Goal: Transaction & Acquisition: Purchase product/service

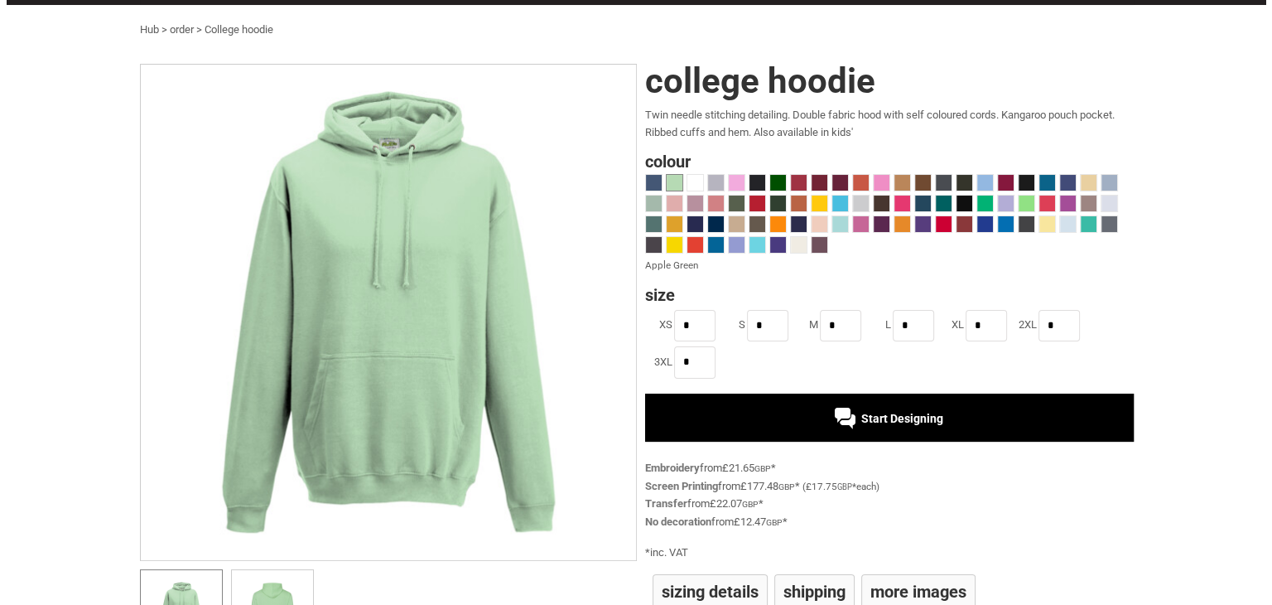
scroll to position [83, 0]
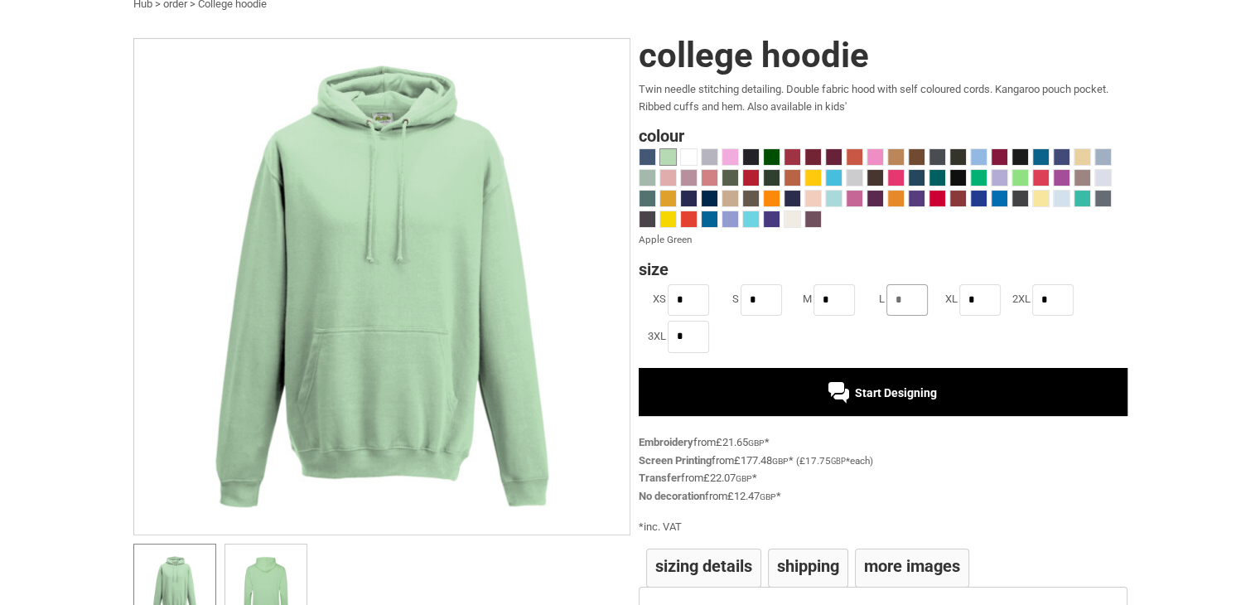
click at [922, 297] on input "*" at bounding box center [906, 299] width 41 height 31
type input "*"
click at [1172, 313] on div "settings AWDis Just Hoods College hoodie CP_JH001 Created with Raphaël 2.1.2 Cr…" at bounding box center [630, 369] width 1240 height 678
click at [898, 386] on span "Start Designing" at bounding box center [896, 392] width 82 height 13
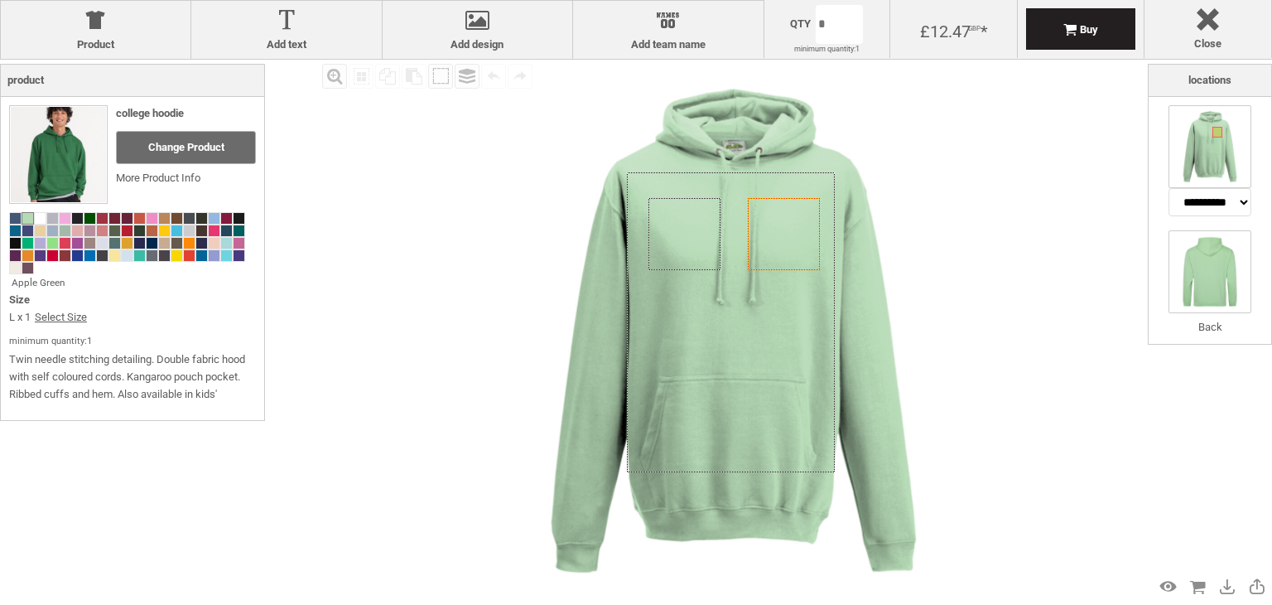
click at [1201, 279] on img at bounding box center [1210, 271] width 83 height 83
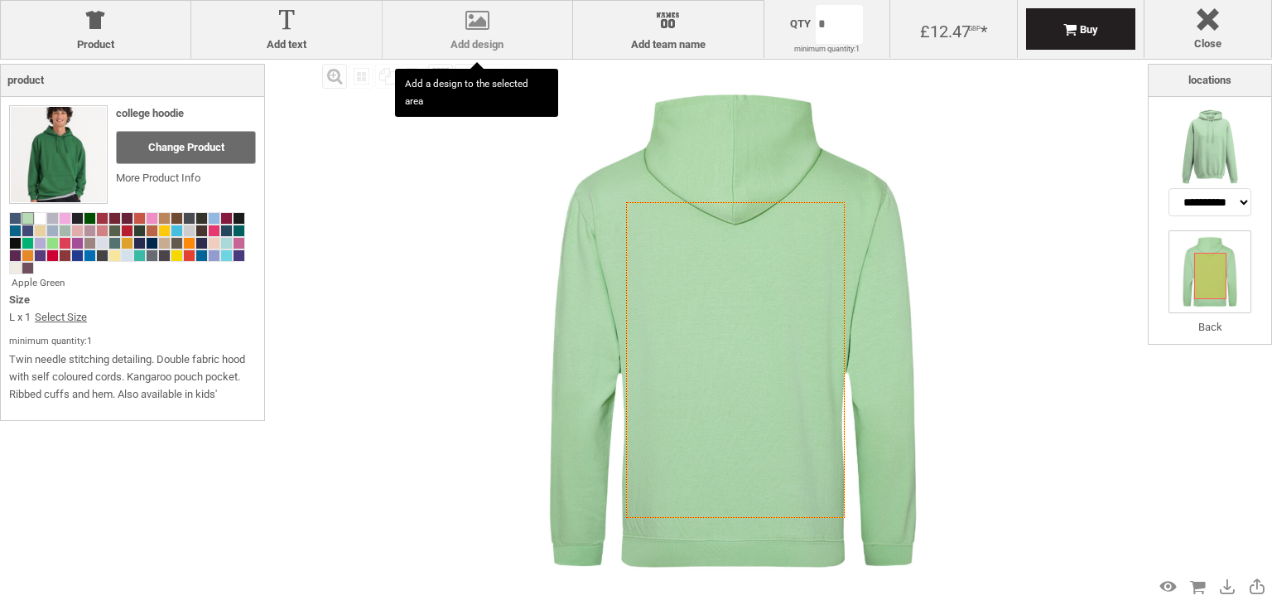
click at [489, 21] on div at bounding box center [477, 23] width 173 height 29
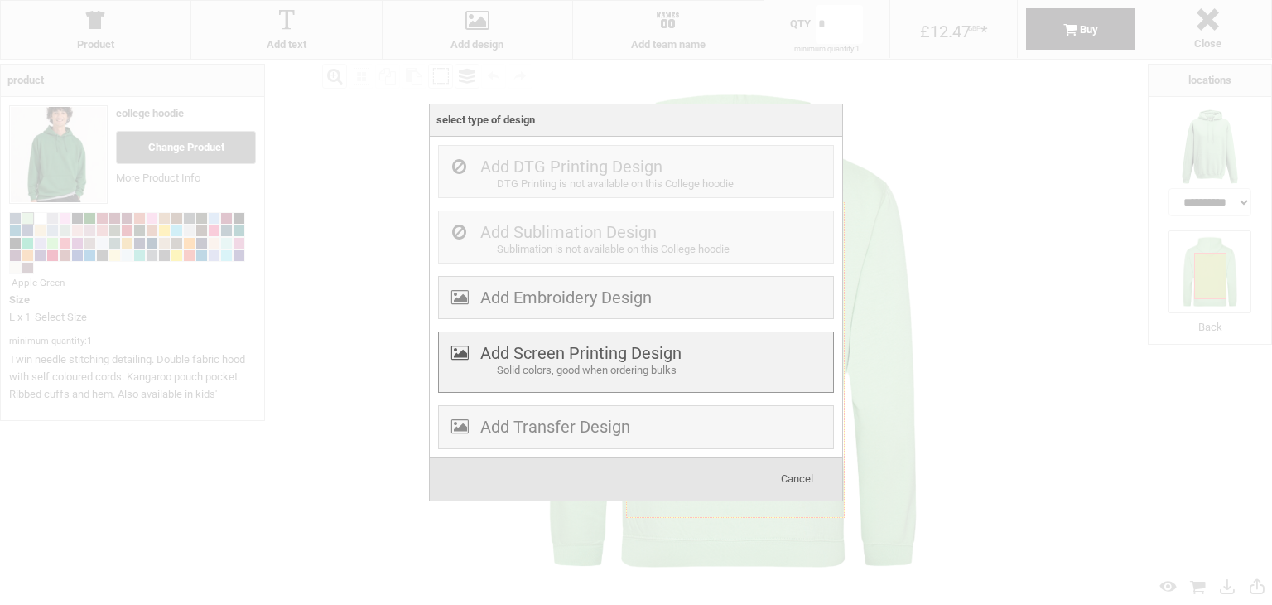
click at [503, 367] on div "Solid colors, good when ordering bulks" at bounding box center [663, 370] width 332 height 17
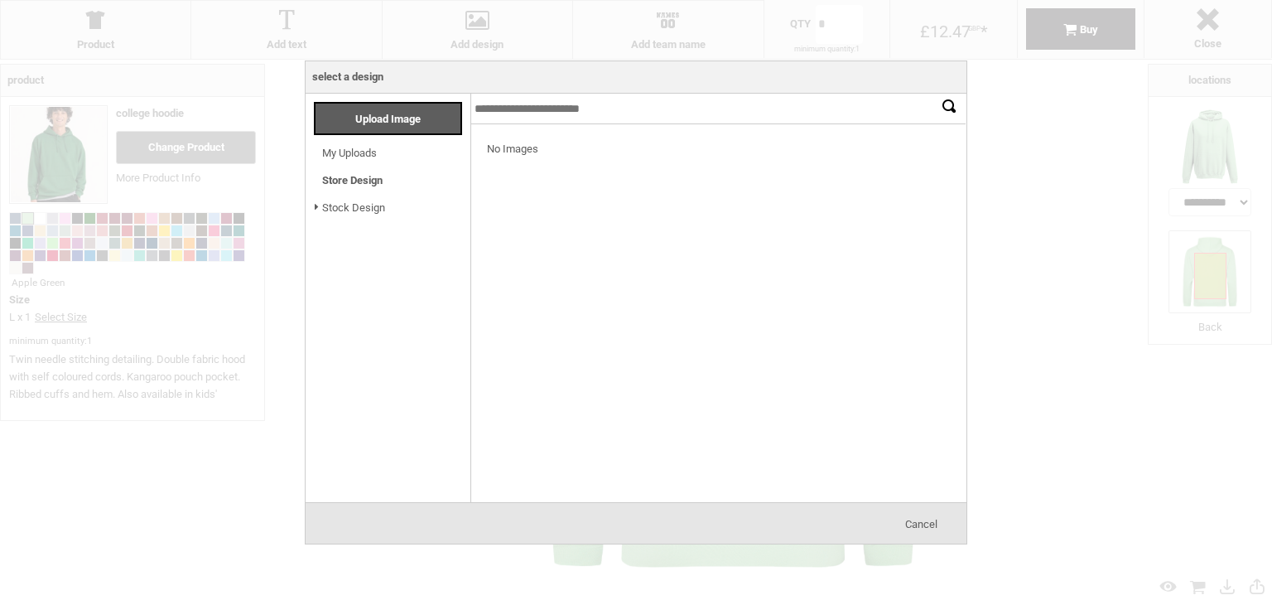
click at [1011, 128] on div at bounding box center [636, 302] width 1272 height 605
click at [235, 412] on div at bounding box center [636, 302] width 1272 height 605
click at [263, 68] on div at bounding box center [636, 302] width 1272 height 605
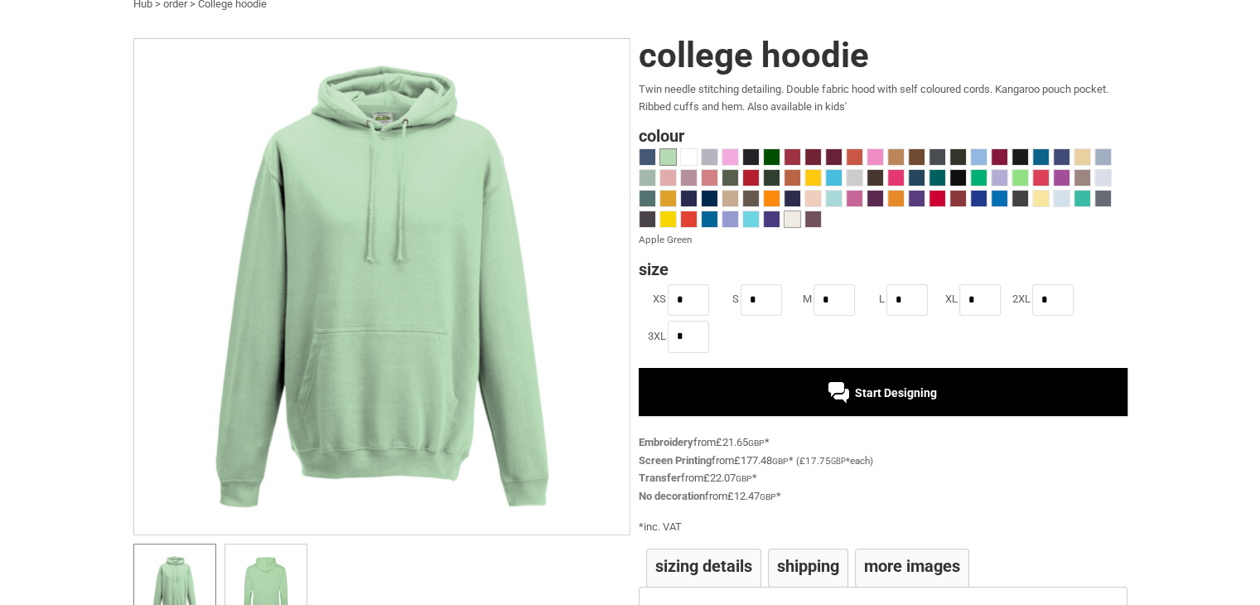
click at [794, 223] on span at bounding box center [792, 219] width 16 height 16
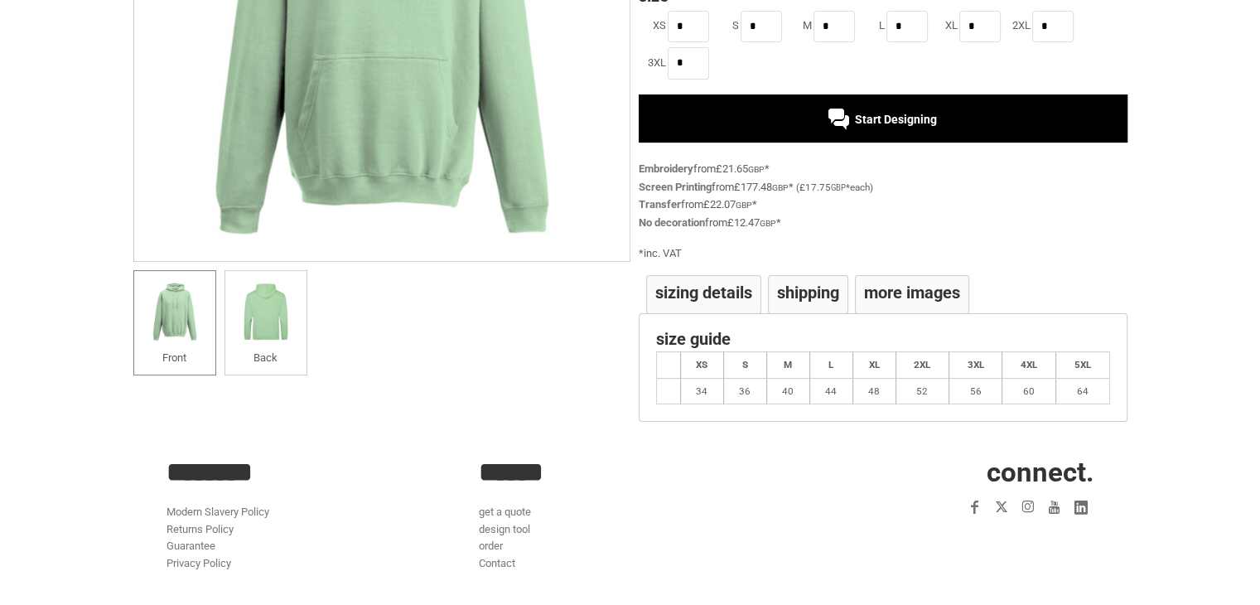
scroll to position [437, 0]
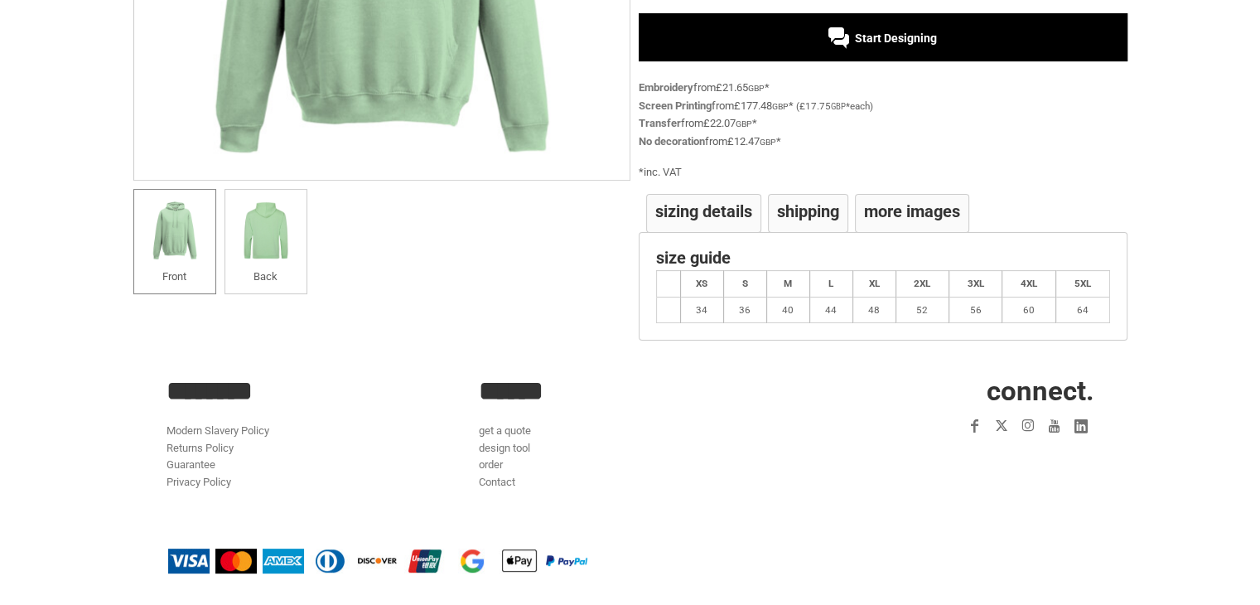
click at [712, 211] on h4 "Sizing Details" at bounding box center [703, 211] width 97 height 17
click at [782, 210] on h4 "Shipping" at bounding box center [808, 211] width 62 height 17
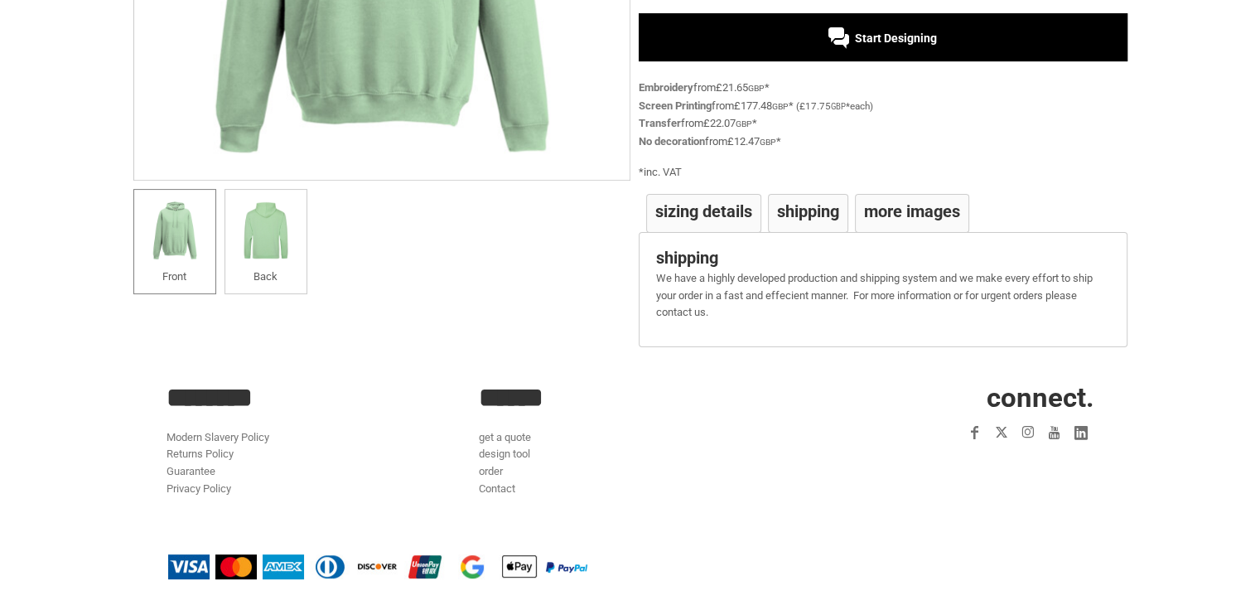
click at [910, 213] on h4 "More Images" at bounding box center [912, 211] width 96 height 17
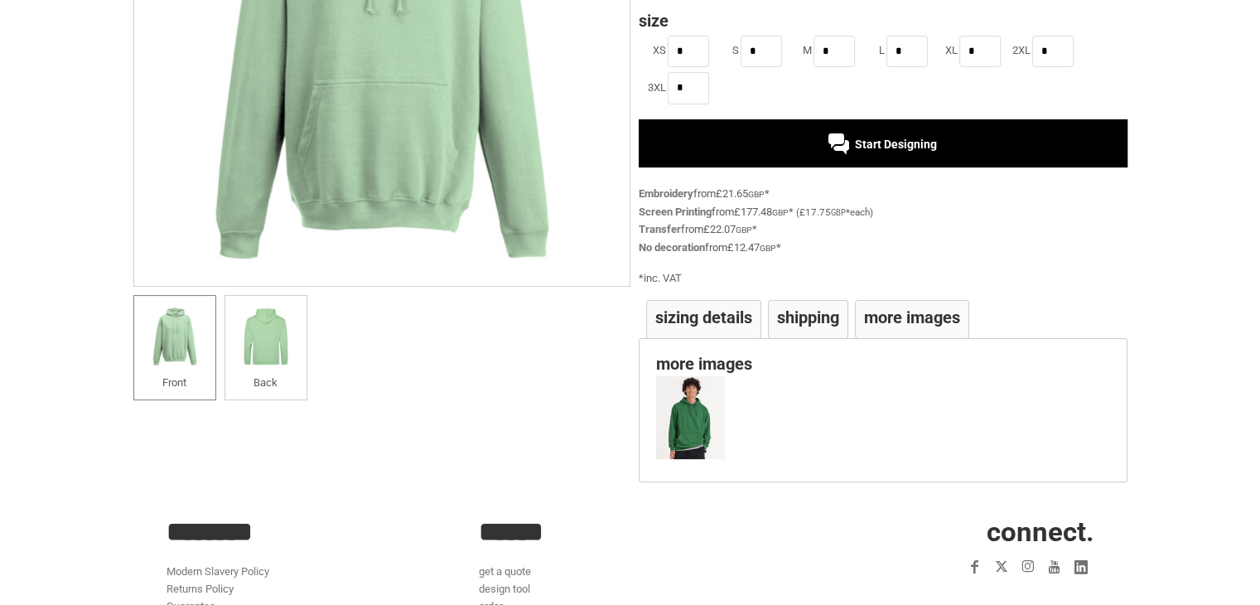
scroll to position [0, 0]
